Goal: Task Accomplishment & Management: Manage account settings

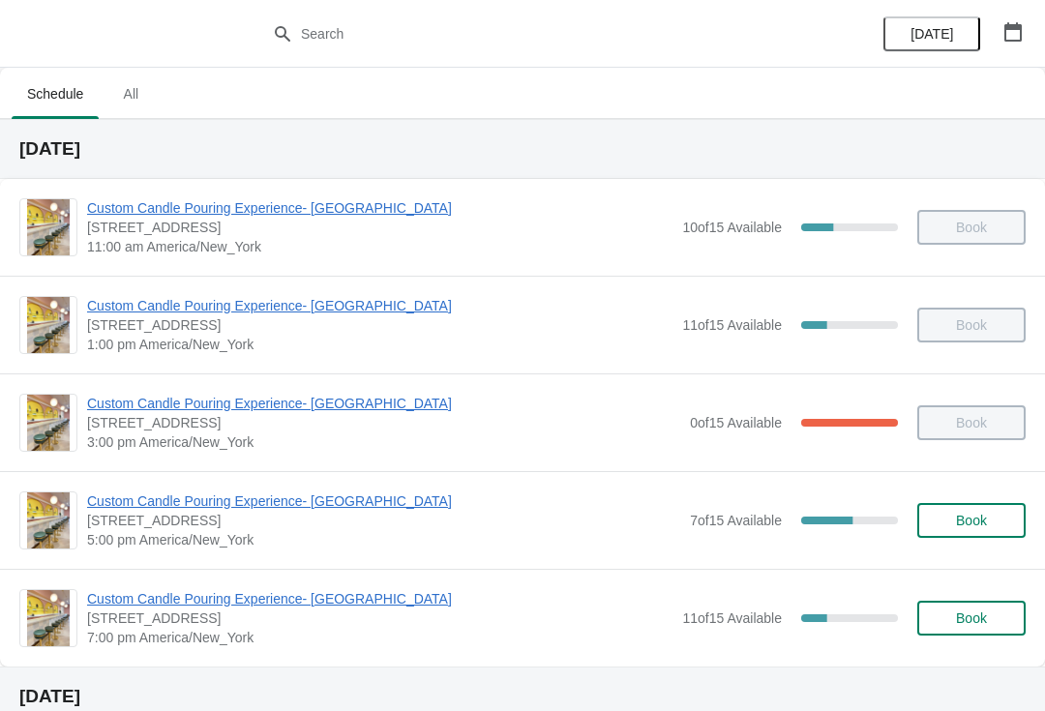
click at [957, 524] on span "Book" at bounding box center [971, 520] width 31 height 15
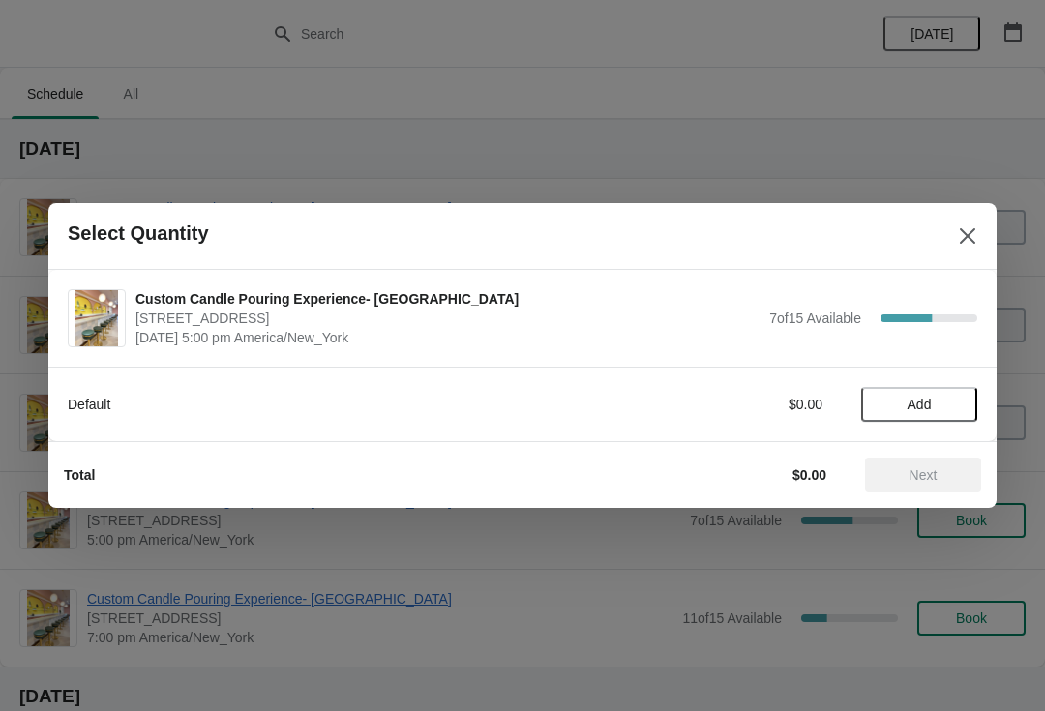
click at [956, 238] on button "Close" at bounding box center [967, 236] width 35 height 35
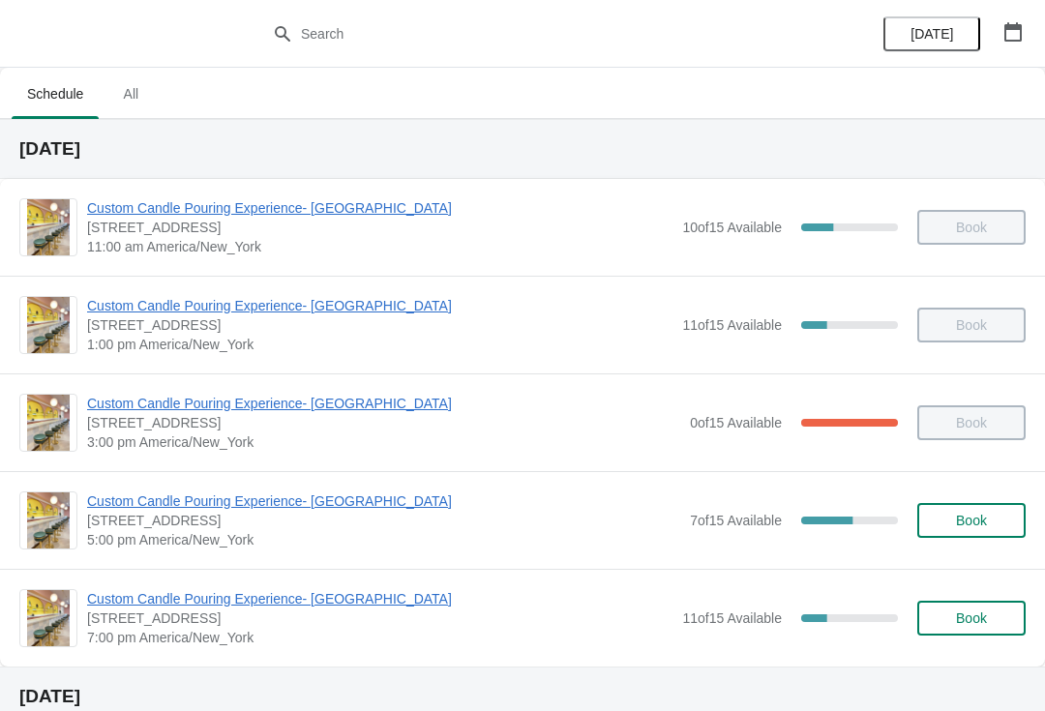
click at [239, 500] on span "Custom Candle Pouring Experience- [GEOGRAPHIC_DATA]" at bounding box center [383, 500] width 593 height 19
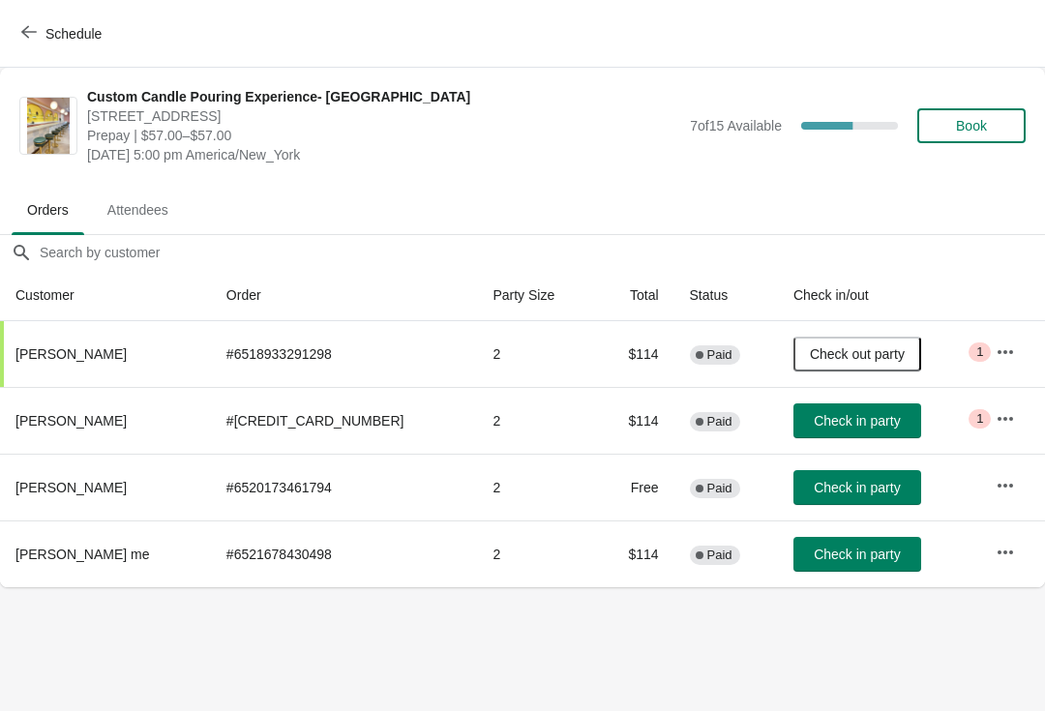
click at [810, 563] on button "Check in party" at bounding box center [857, 554] width 128 height 35
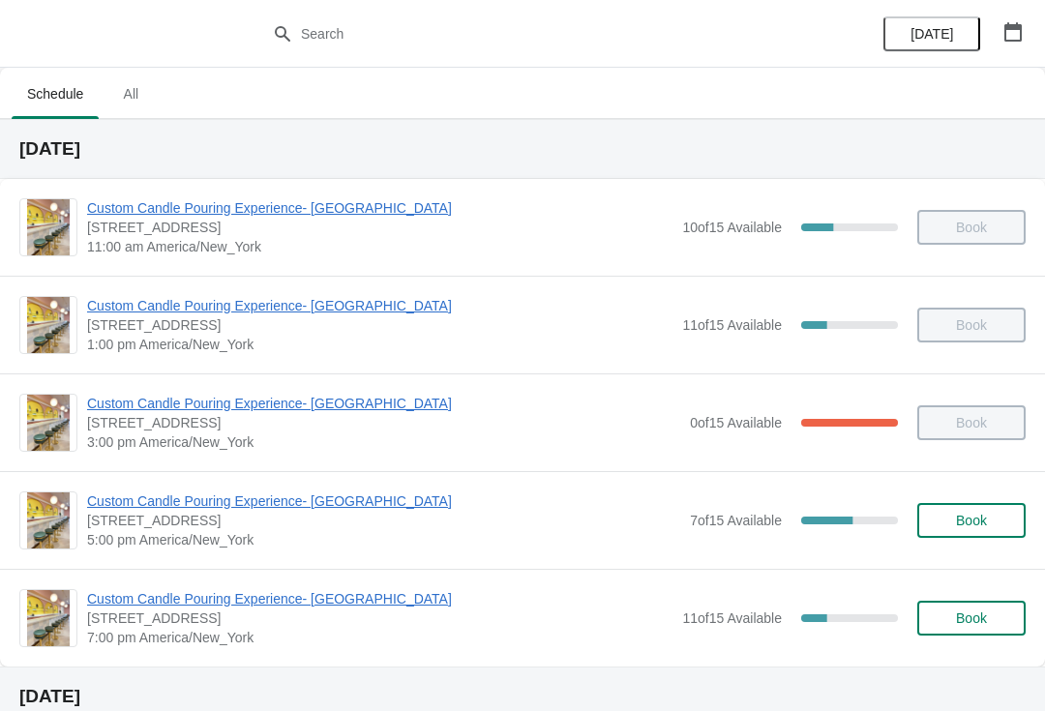
click at [243, 498] on span "Custom Candle Pouring Experience- [GEOGRAPHIC_DATA]" at bounding box center [383, 500] width 593 height 19
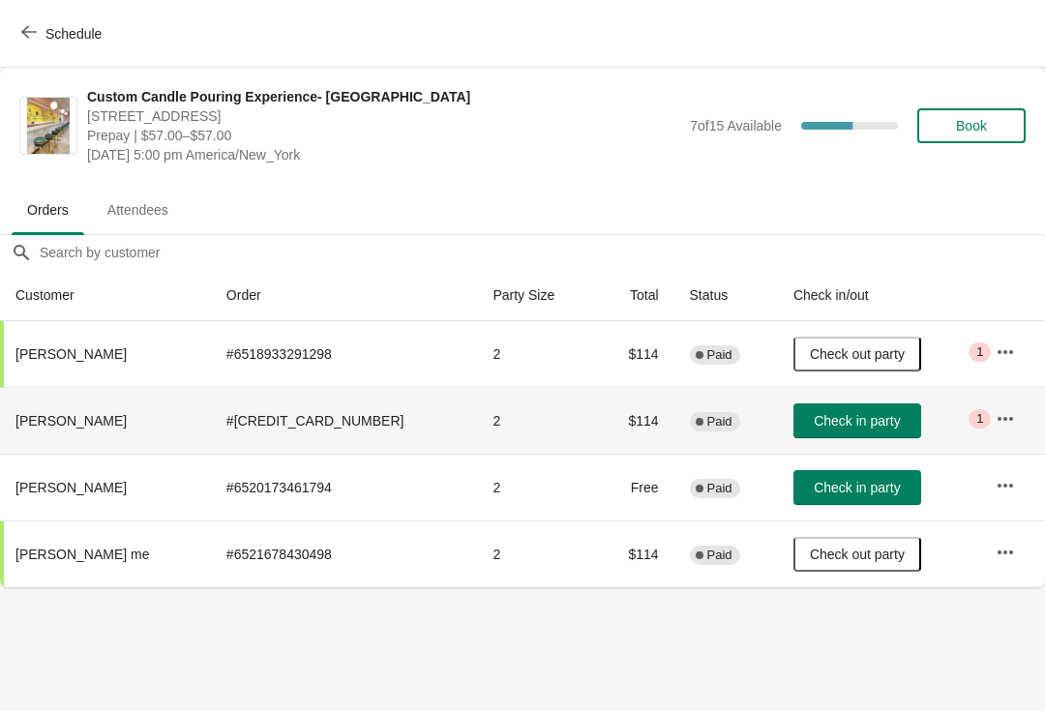
click at [996, 423] on icon "button" at bounding box center [1004, 418] width 19 height 19
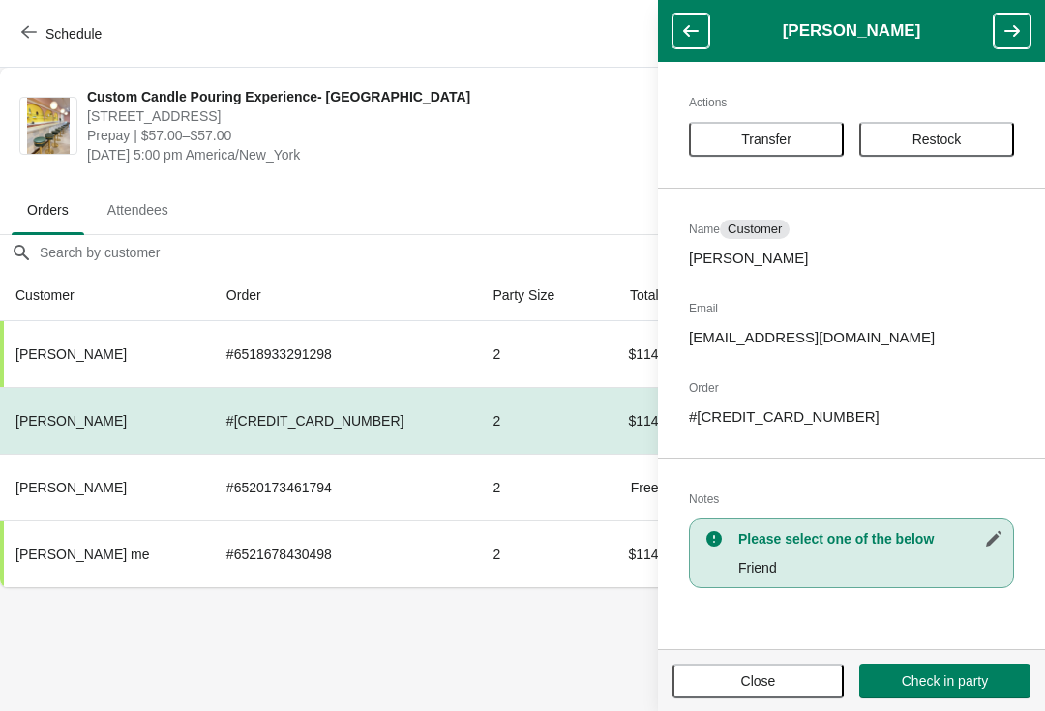
click at [369, 647] on body "Schedule Custom Candle Pouring Experience- [GEOGRAPHIC_DATA] [STREET_ADDRESS] P…" at bounding box center [522, 355] width 1045 height 711
click at [787, 697] on button "Close" at bounding box center [757, 680] width 171 height 35
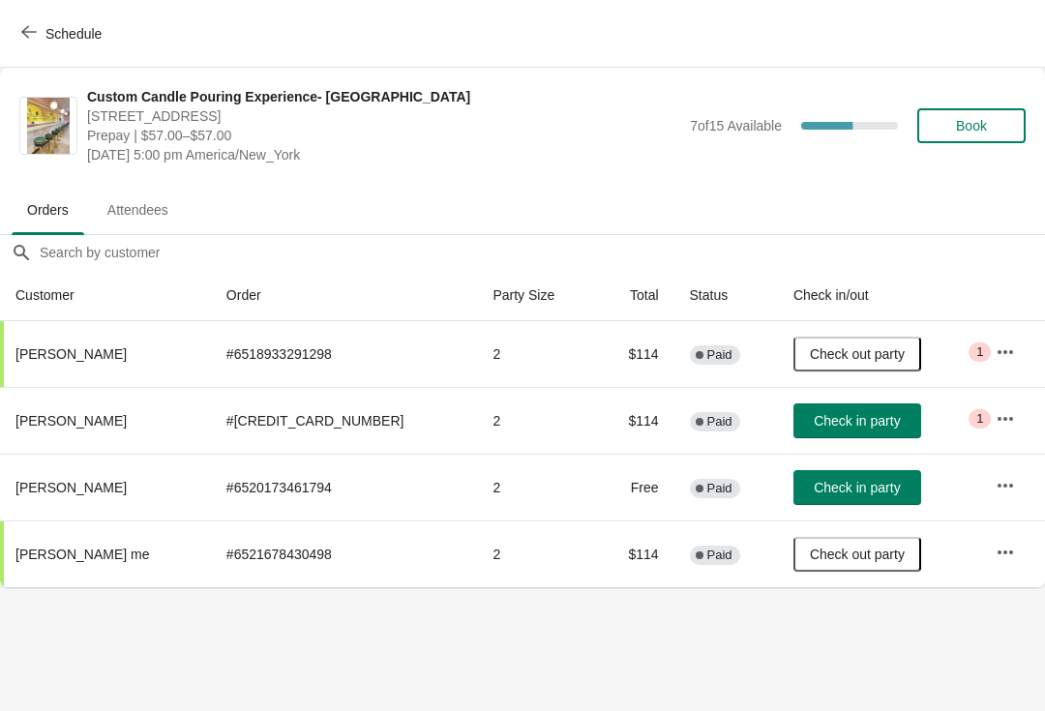
click at [852, 489] on span "Check in party" at bounding box center [856, 487] width 86 height 15
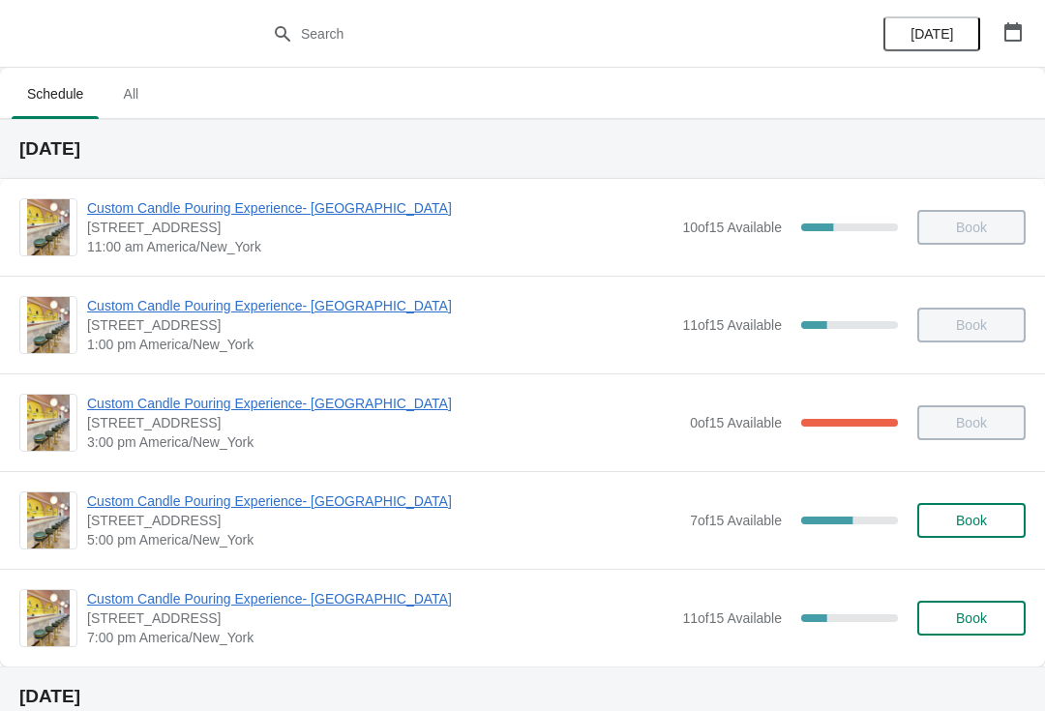
click at [122, 497] on span "Custom Candle Pouring Experience- [GEOGRAPHIC_DATA]" at bounding box center [383, 500] width 593 height 19
